Goal: Entertainment & Leisure: Consume media (video, audio)

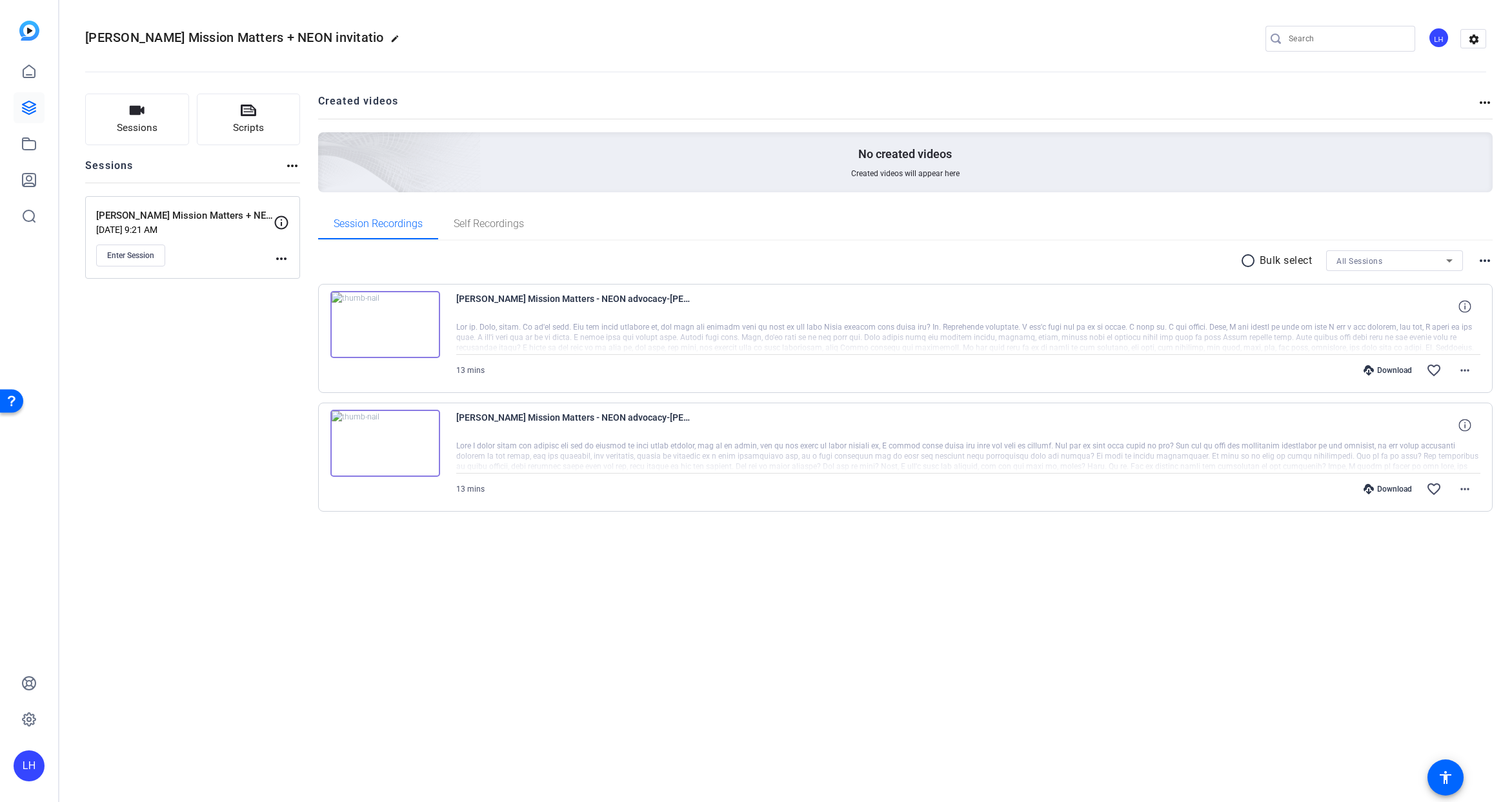
click at [382, 333] on img at bounding box center [385, 324] width 110 height 67
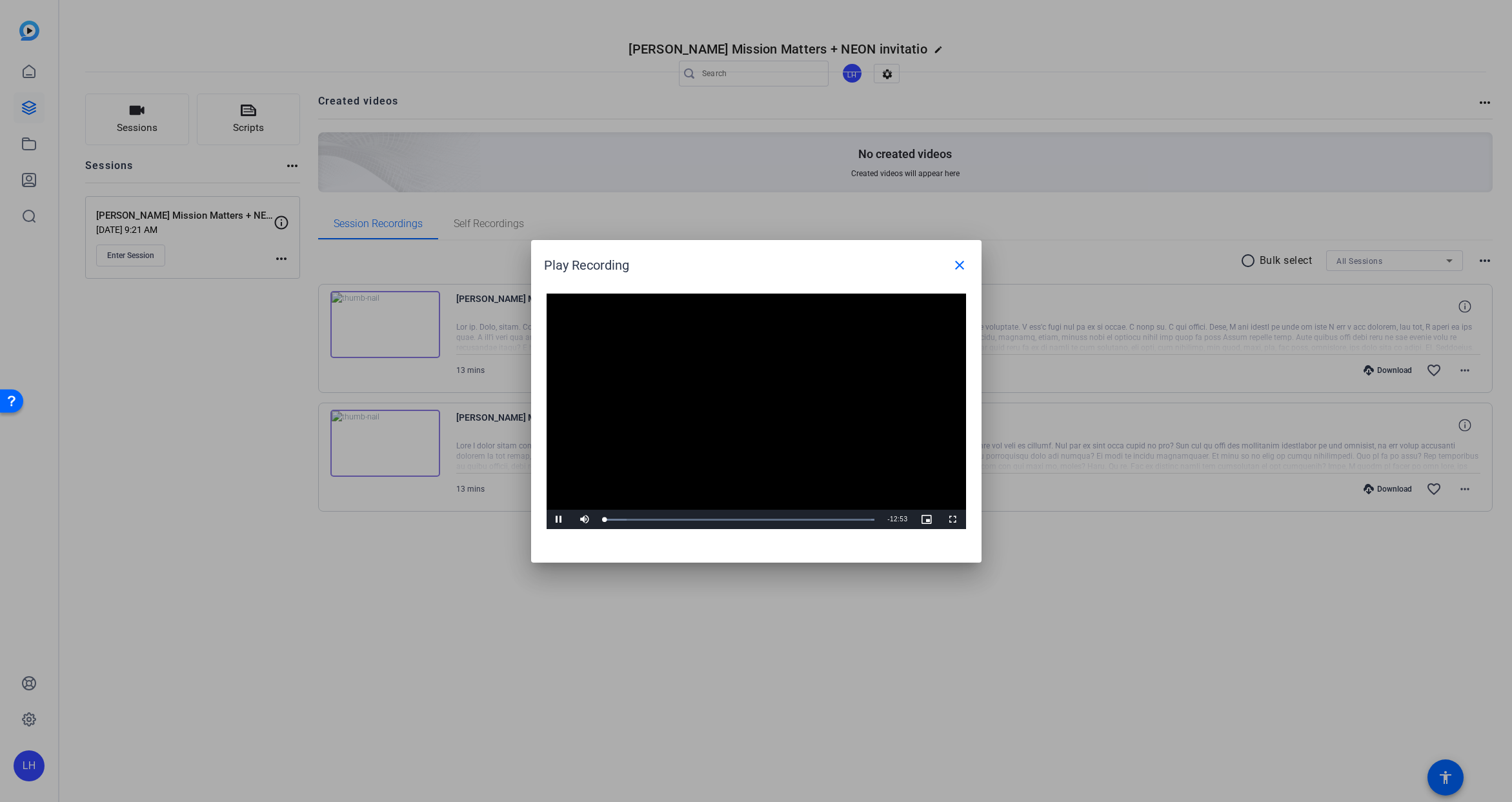
drag, startPoint x: 669, startPoint y: 258, endPoint x: 439, endPoint y: 209, distance: 235.2
click at [392, 184] on div "Play Recording close Video Player is loading. Play Video Pause Mute Current Tim…" at bounding box center [756, 401] width 1512 height 802
drag, startPoint x: 789, startPoint y: 519, endPoint x: 782, endPoint y: 521, distance: 7.3
click at [788, 520] on div "Loaded : 100.00% 08:48 08:48" at bounding box center [742, 520] width 274 height 3
click at [957, 262] on mat-icon "close" at bounding box center [960, 265] width 16 height 16
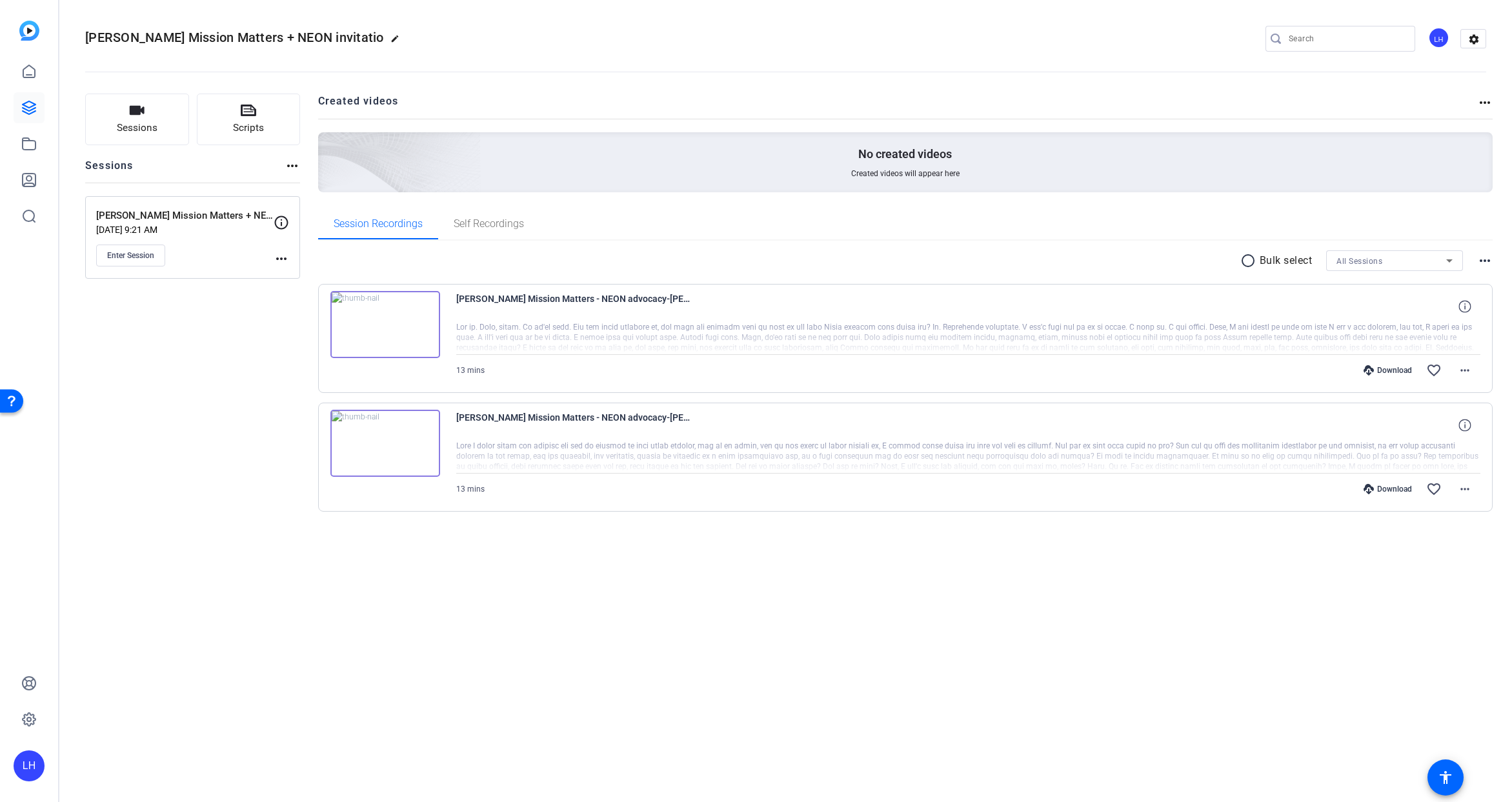
click at [404, 461] on img at bounding box center [385, 443] width 110 height 67
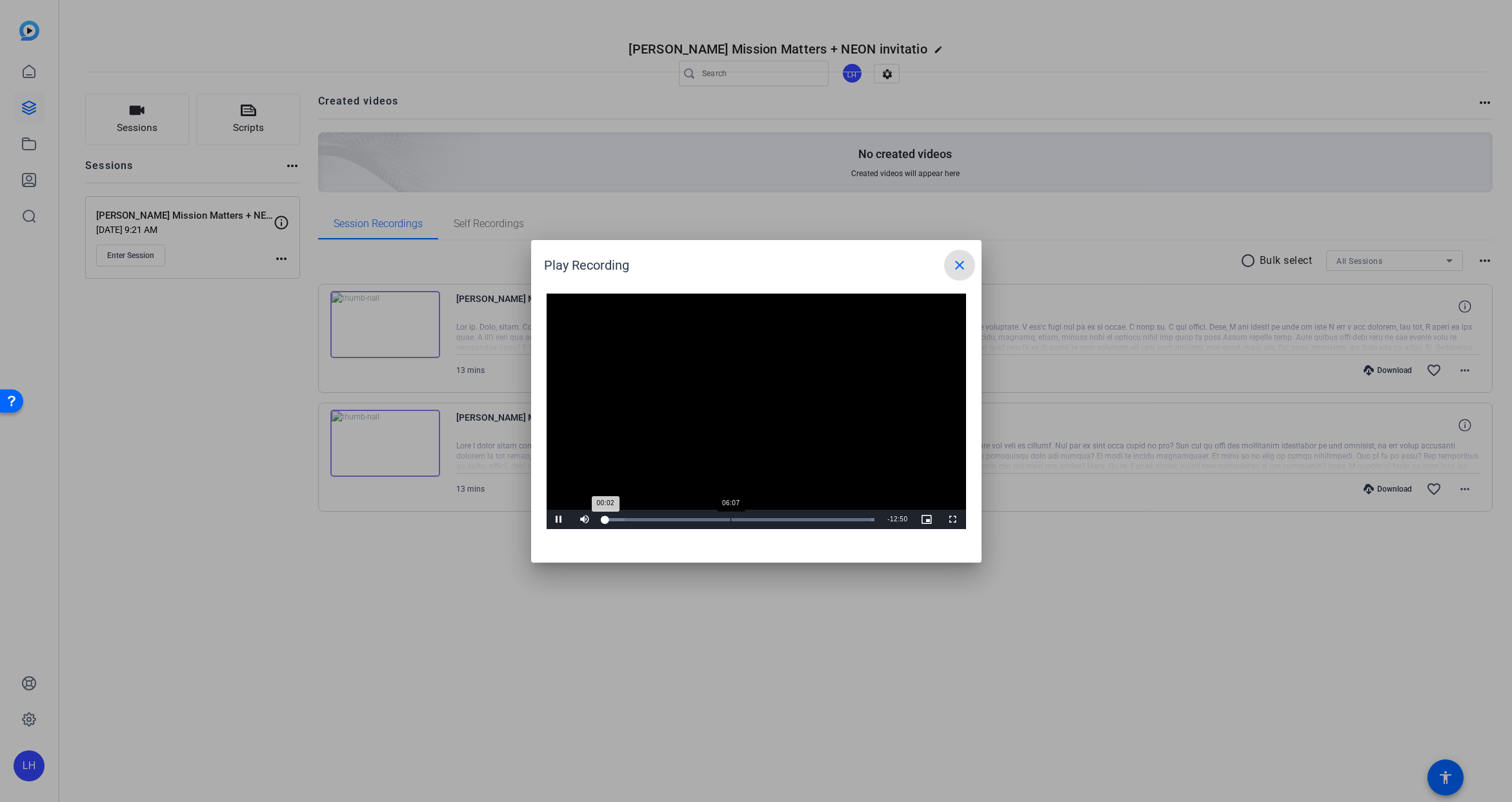
click at [736, 520] on div "Loaded : 100.00% 06:07 00:02" at bounding box center [740, 520] width 270 height 3
drag, startPoint x: 715, startPoint y: 521, endPoint x: 706, endPoint y: 524, distance: 9.5
click at [715, 522] on div "Loaded : 100.00% 05:18 06:20" at bounding box center [742, 520] width 287 height 19
click at [726, 521] on div "Loaded : 100.00% 05:45 06:18" at bounding box center [742, 520] width 274 height 3
click at [735, 521] on div "Loaded : 100.00% 06:09 06:32" at bounding box center [742, 520] width 287 height 19
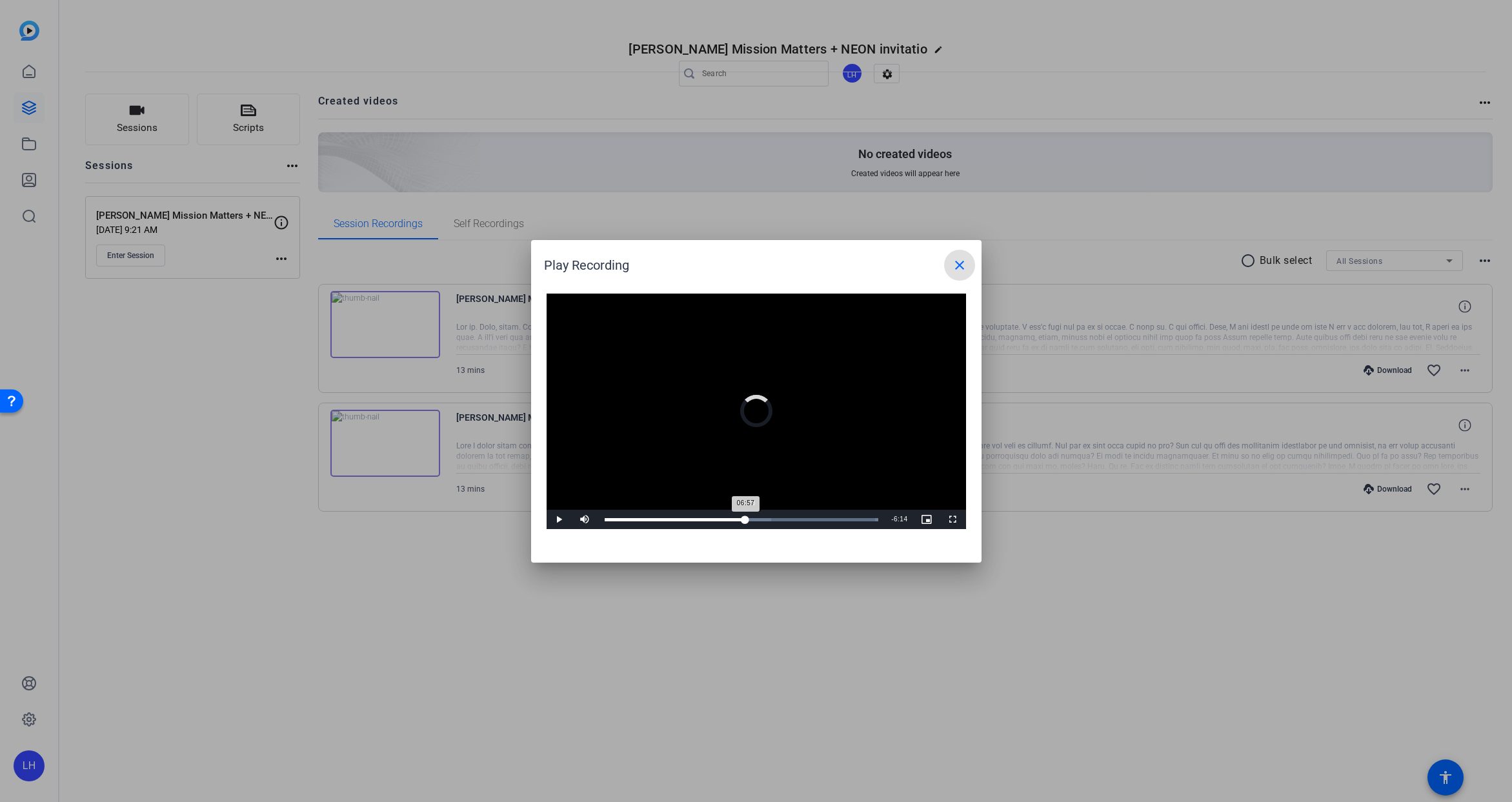
click at [746, 520] on div "Loaded : 100.00% 06:38 06:57" at bounding box center [742, 520] width 274 height 3
click at [795, 520] on div "09:13" at bounding box center [703, 520] width 196 height 3
click at [811, 523] on div "Loaded : 100.00% 09:41 09:41" at bounding box center [742, 520] width 287 height 19
click at [795, 518] on div "Loaded : 100.00% 08:58 09:43" at bounding box center [742, 520] width 274 height 3
drag, startPoint x: 957, startPoint y: 264, endPoint x: 943, endPoint y: 313, distance: 51.0
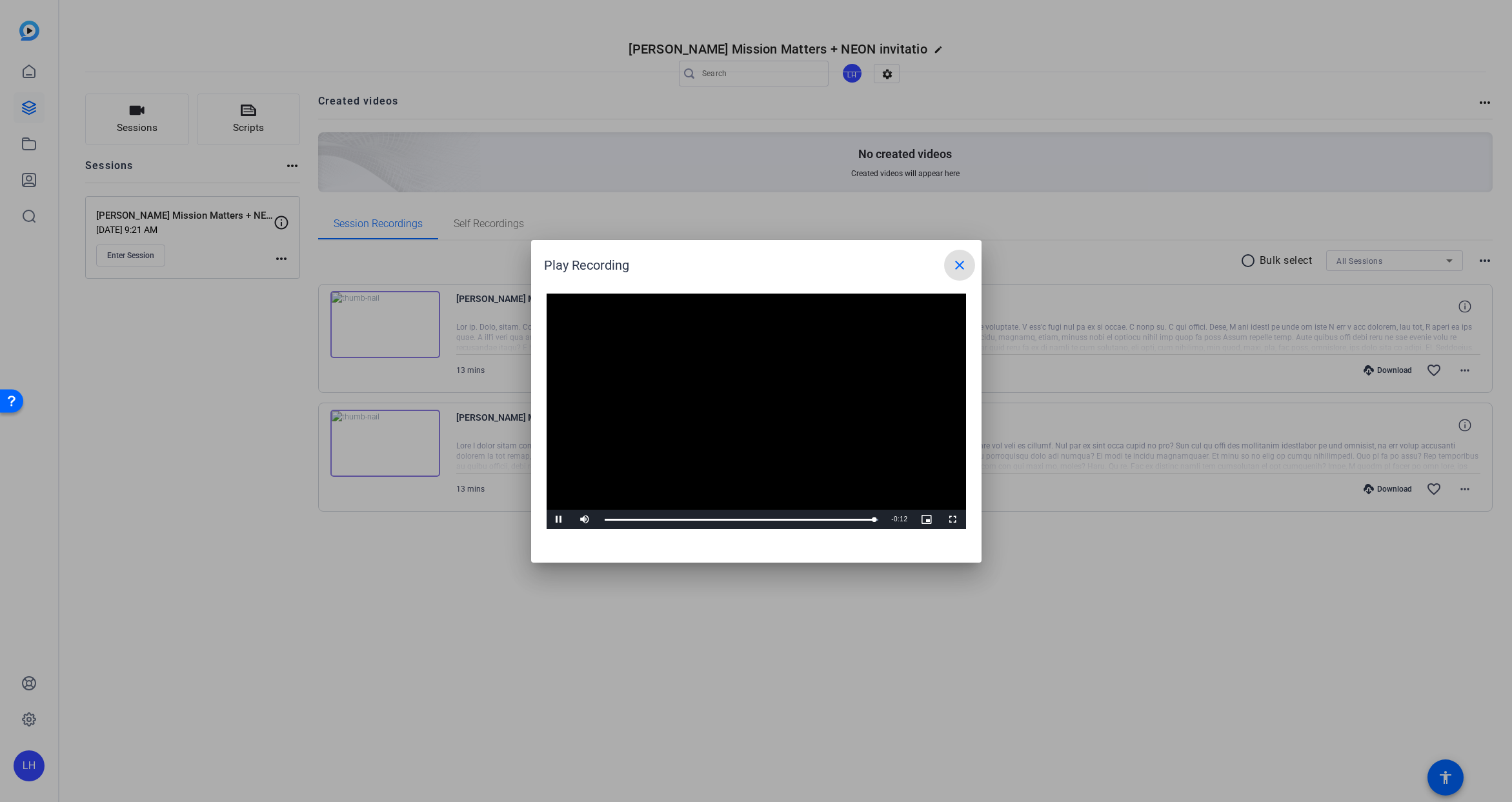
click at [957, 264] on mat-icon "close" at bounding box center [960, 265] width 16 height 16
